Goal: Transaction & Acquisition: Book appointment/travel/reservation

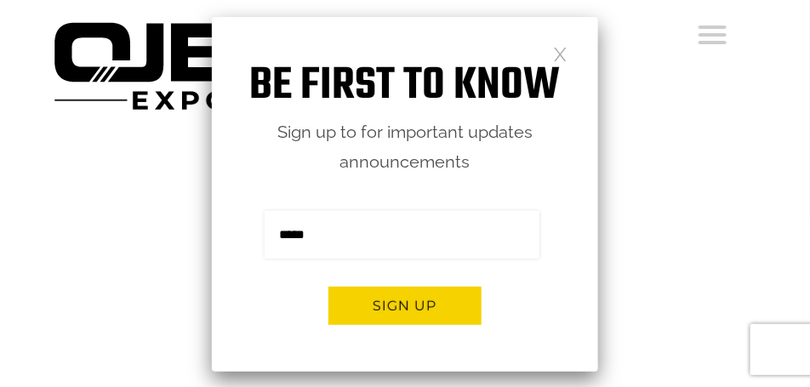
click at [564, 54] on link at bounding box center [560, 53] width 14 height 14
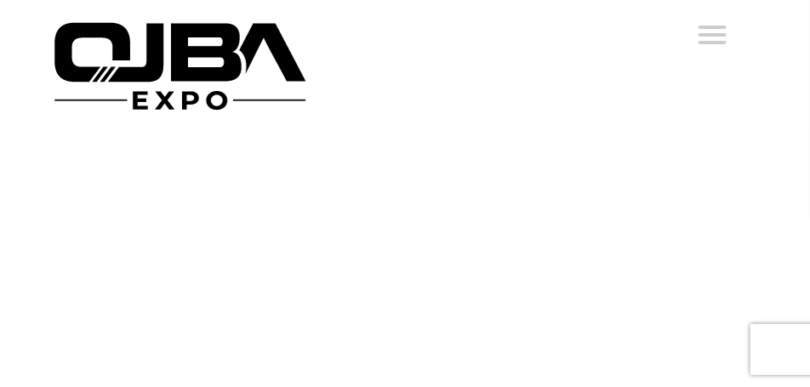
click at [0, 0] on li "EXHIBIT" at bounding box center [0, 0] width 0 height 0
click at [0, 0] on link "EXHIBIT" at bounding box center [0, 0] width 0 height 0
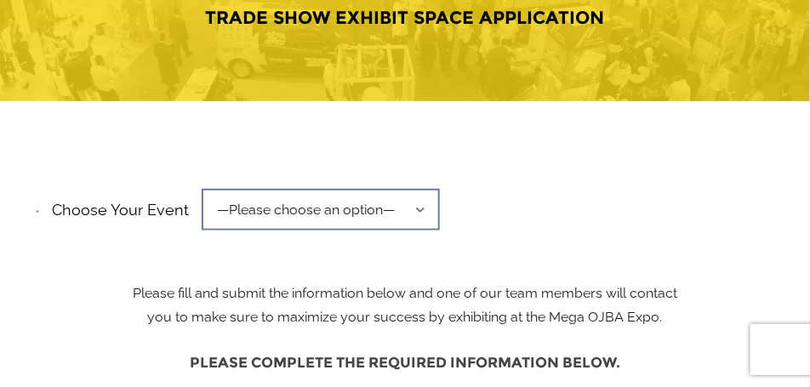
scroll to position [298, 0]
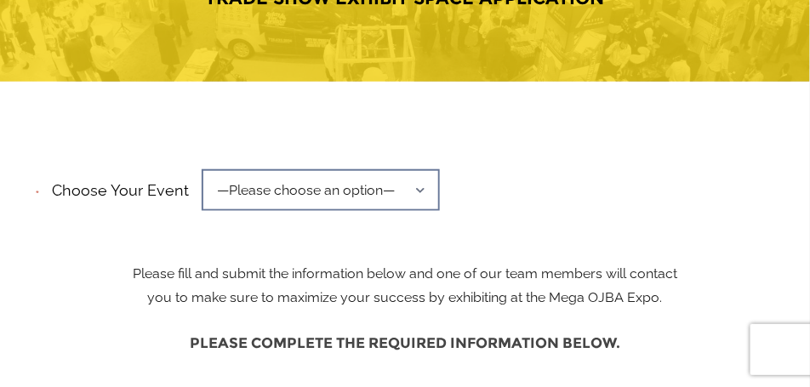
click at [358, 178] on span "—Please choose an option—" at bounding box center [321, 190] width 238 height 42
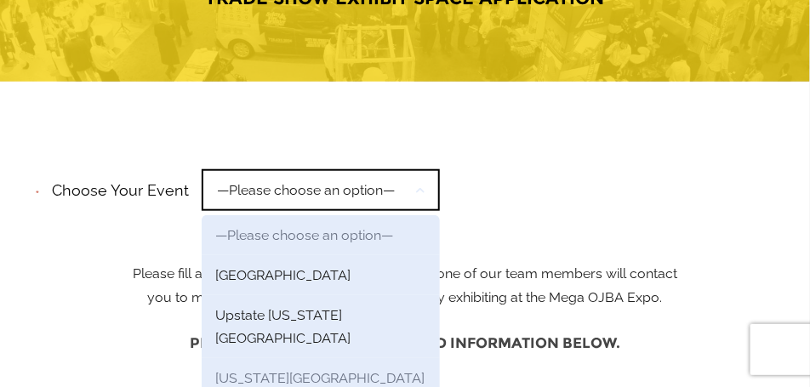
click at [322, 358] on link "[US_STATE][GEOGRAPHIC_DATA]" at bounding box center [321, 378] width 238 height 40
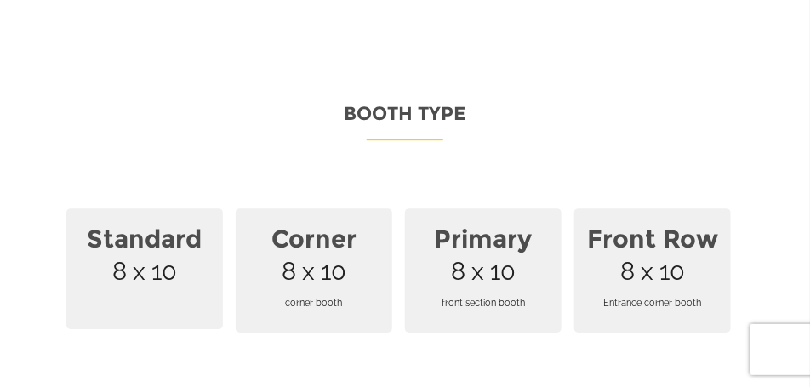
click at [334, 227] on span "Corner 8 x 10 corner booth" at bounding box center [314, 271] width 157 height 124
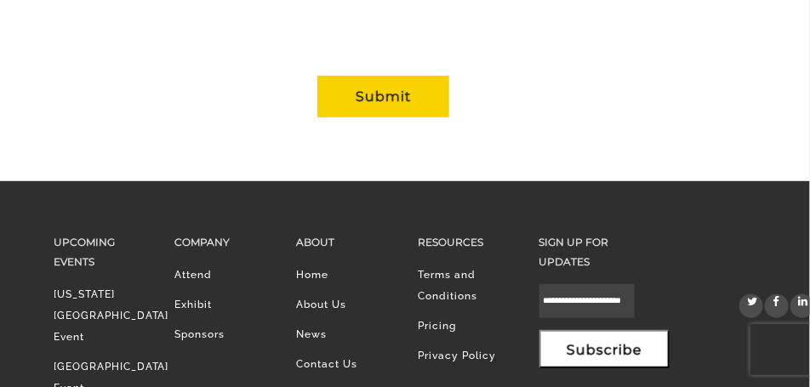
scroll to position [1788, 0]
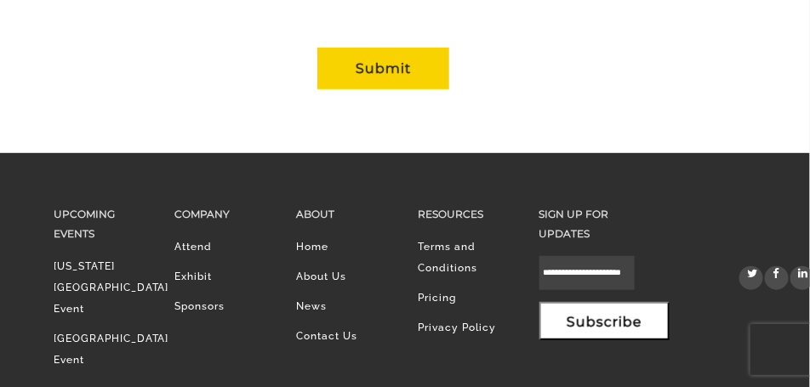
click at [429, 288] on li "Pricing" at bounding box center [466, 303] width 96 height 30
click at [429, 241] on link "Terms and Conditions" at bounding box center [448, 257] width 60 height 33
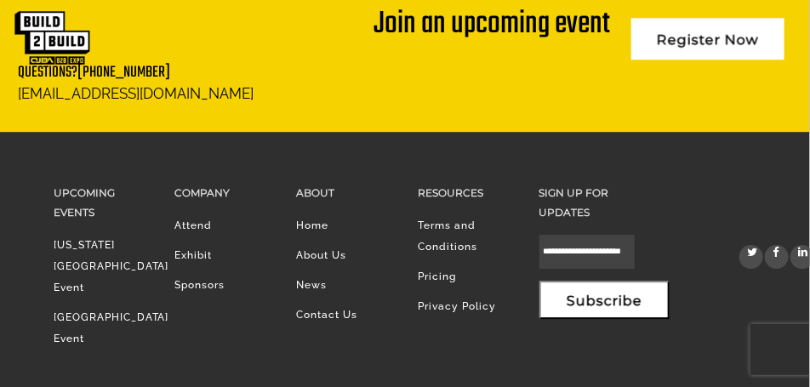
scroll to position [1178, 0]
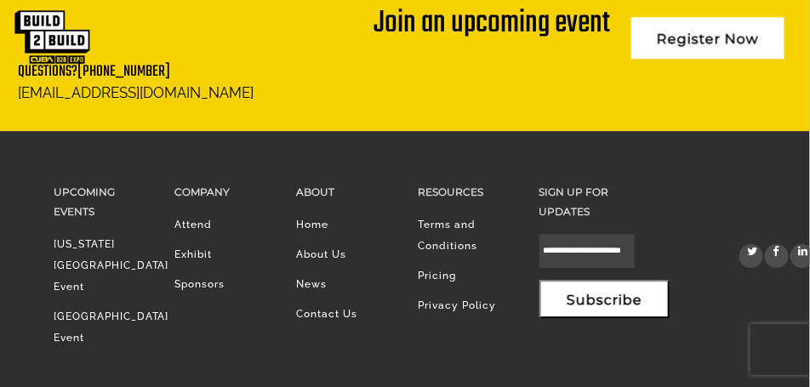
click at [443, 270] on link "Pricing" at bounding box center [437, 276] width 38 height 12
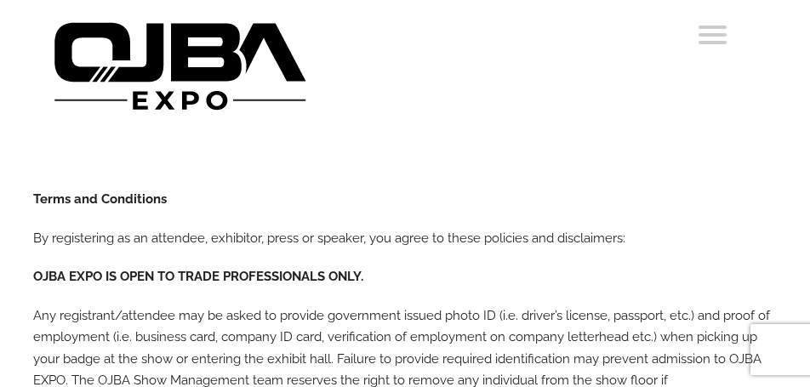
scroll to position [1178, 0]
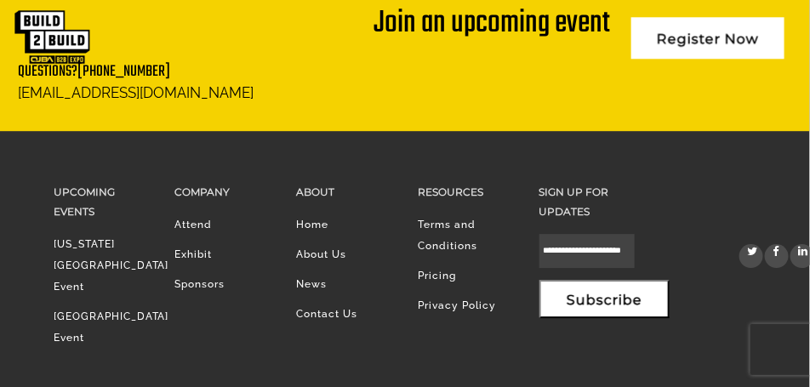
click at [174, 249] on link "Exhibit" at bounding box center [192, 255] width 37 height 12
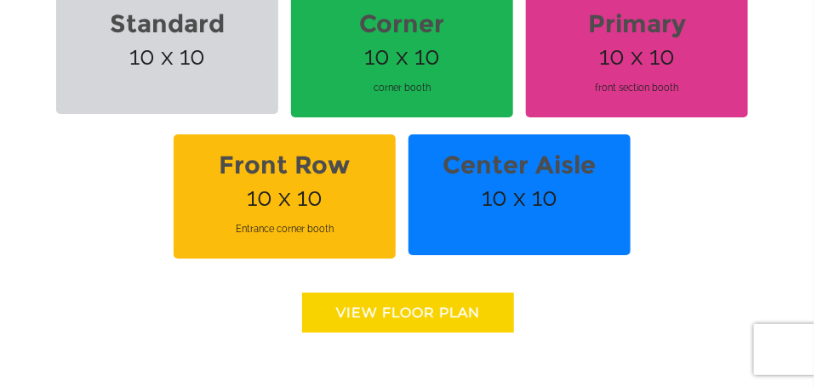
scroll to position [1404, 0]
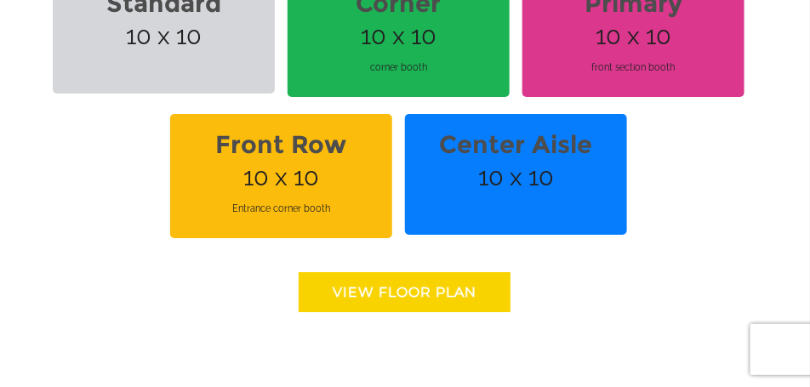
click at [379, 279] on link "View floor Plan" at bounding box center [405, 292] width 212 height 40
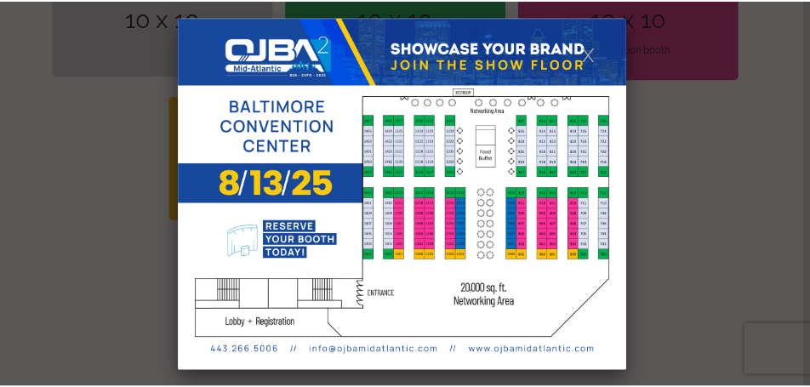
scroll to position [0, 0]
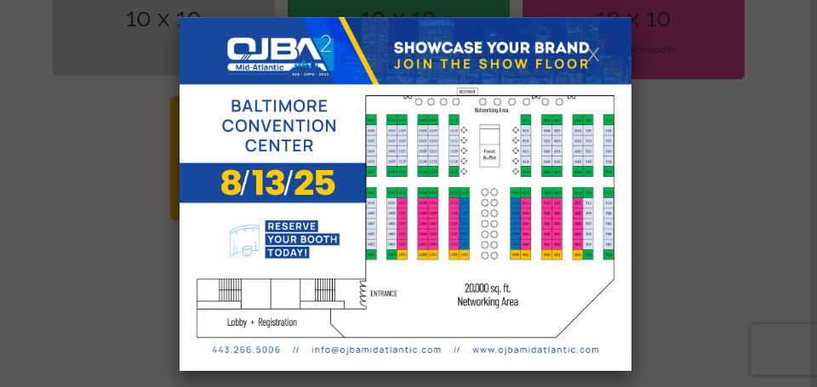
click at [146, 170] on div at bounding box center [408, 193] width 817 height 387
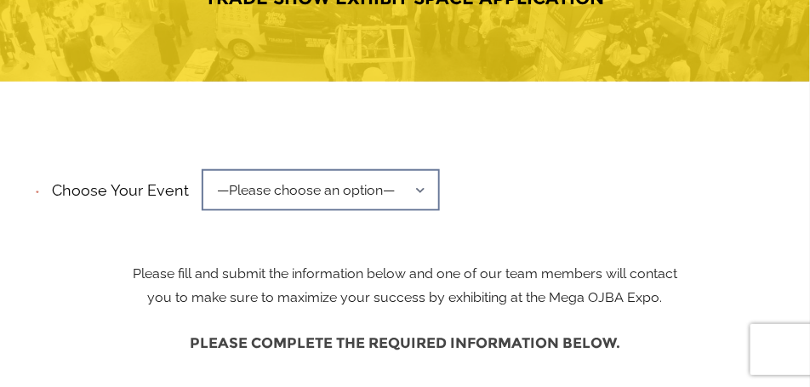
scroll to position [298, 0]
click at [255, 174] on span "—Please choose an option—" at bounding box center [321, 190] width 238 height 42
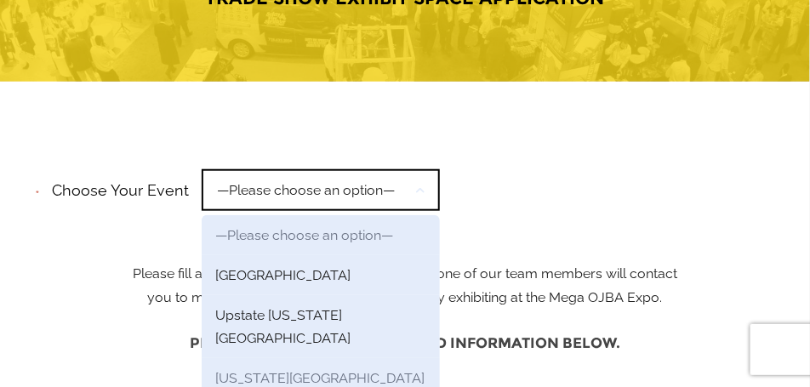
click at [261, 358] on link "[US_STATE][GEOGRAPHIC_DATA]" at bounding box center [321, 378] width 238 height 40
